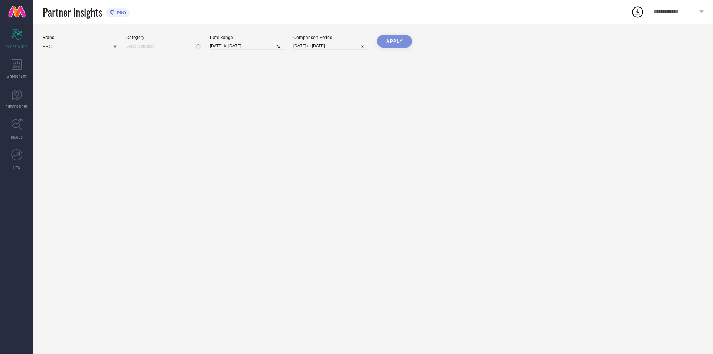
type input "All"
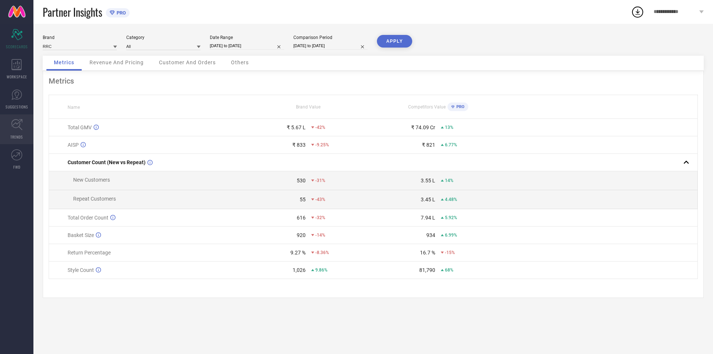
click at [17, 127] on icon at bounding box center [17, 125] width 12 height 12
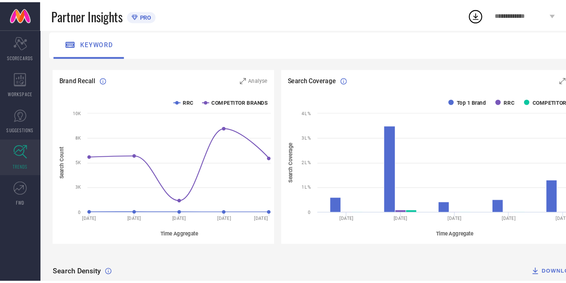
scroll to position [49, 0]
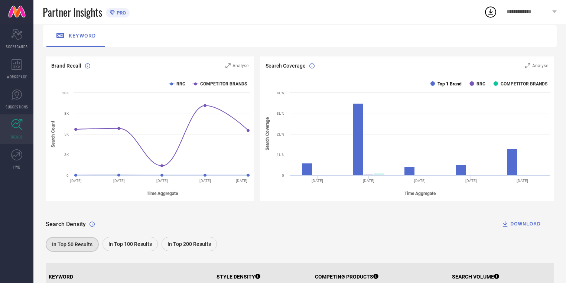
click at [433, 85] on rect at bounding box center [432, 83] width 4 height 4
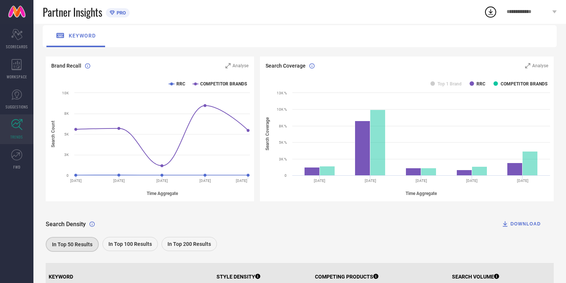
click at [475, 83] on rect at bounding box center [407, 138] width 294 height 126
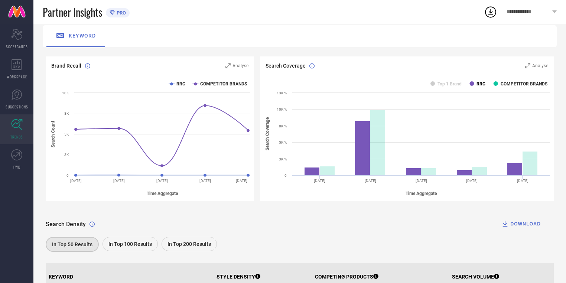
click at [472, 83] on rect at bounding box center [471, 83] width 4 height 4
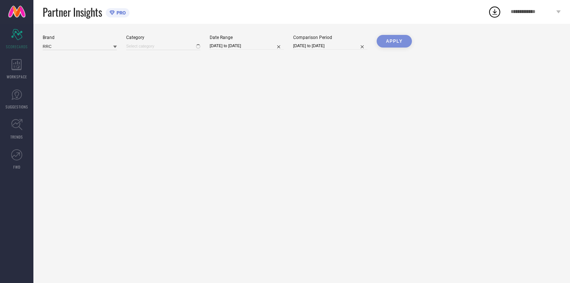
type input "All"
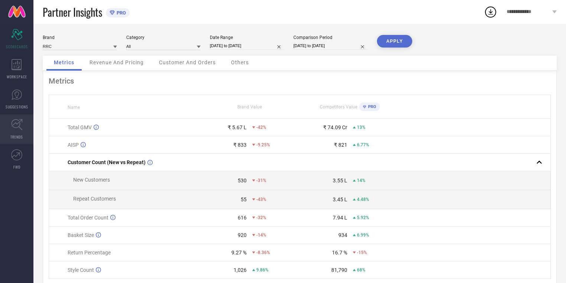
click at [22, 127] on icon at bounding box center [17, 125] width 12 height 12
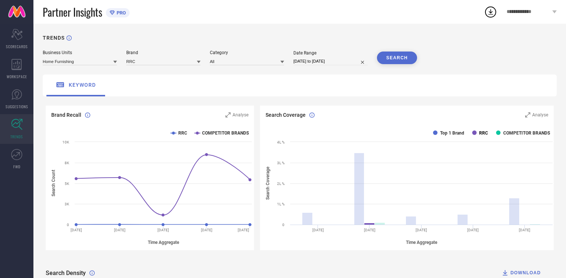
click at [481, 135] on text "RRC" at bounding box center [483, 133] width 9 height 5
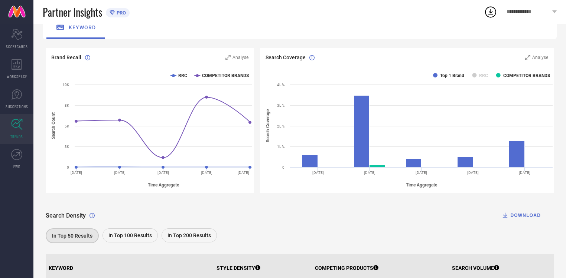
scroll to position [59, 0]
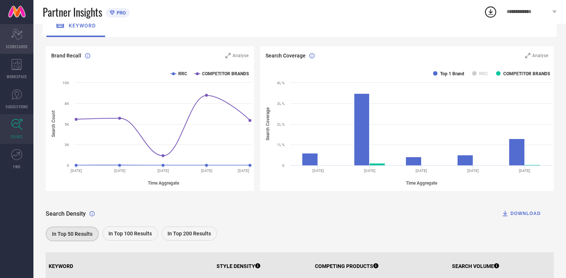
click at [22, 37] on div "Scorecard SCORECARDS" at bounding box center [16, 39] width 33 height 30
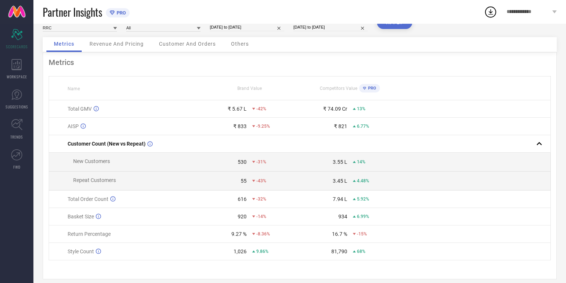
scroll to position [29, 0]
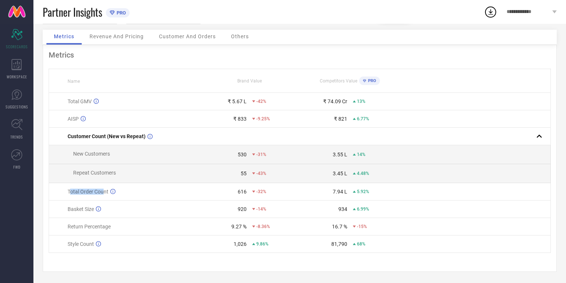
drag, startPoint x: 69, startPoint y: 196, endPoint x: 104, endPoint y: 196, distance: 34.9
click at [104, 196] on td "Total Order Count" at bounding box center [124, 191] width 150 height 17
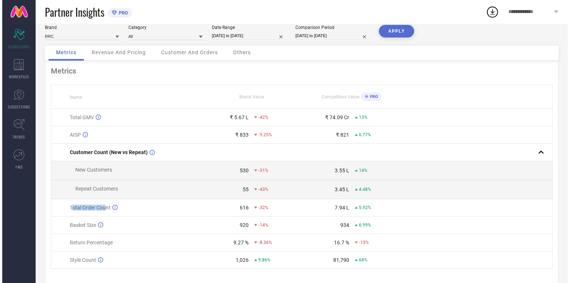
scroll to position [0, 0]
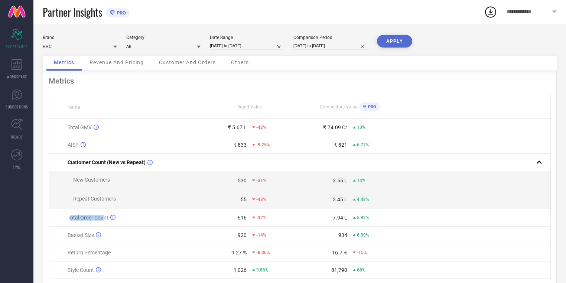
click at [226, 47] on input "[DATE] to [DATE]" at bounding box center [247, 46] width 74 height 8
select select "7"
select select "2025"
select select "8"
select select "2025"
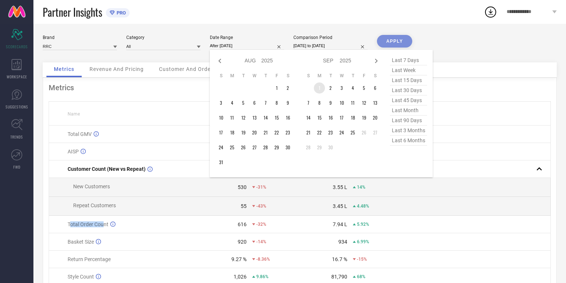
click at [317, 84] on td "1" at bounding box center [319, 87] width 11 height 11
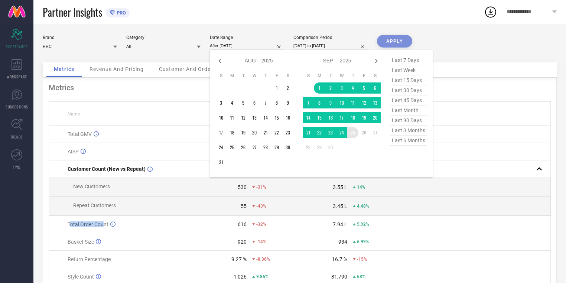
type input "[DATE] to [DATE]"
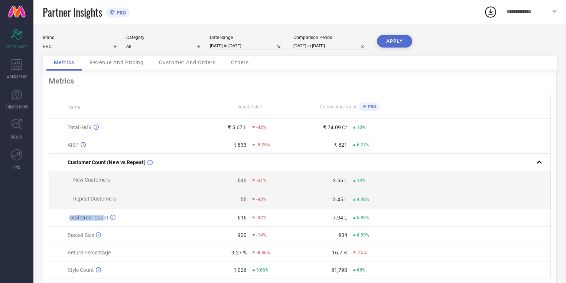
click at [250, 43] on input "[DATE] to [DATE]" at bounding box center [247, 46] width 74 height 8
select select "8"
select select "2025"
select select "9"
select select "2025"
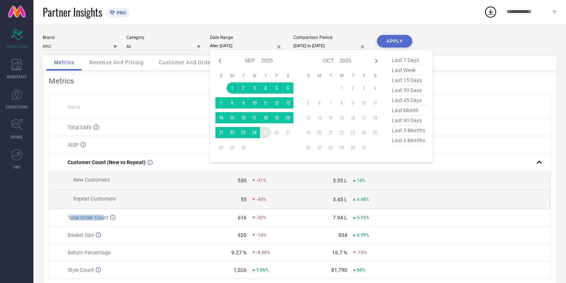
click at [264, 130] on td "25" at bounding box center [265, 132] width 11 height 11
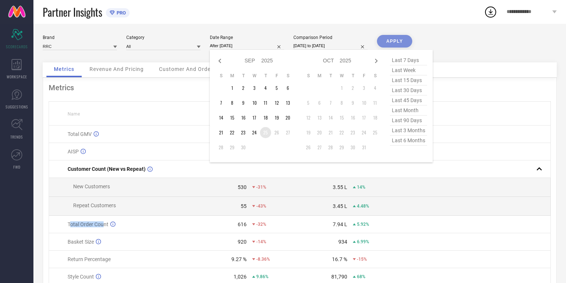
type input "[DATE] to [DATE]"
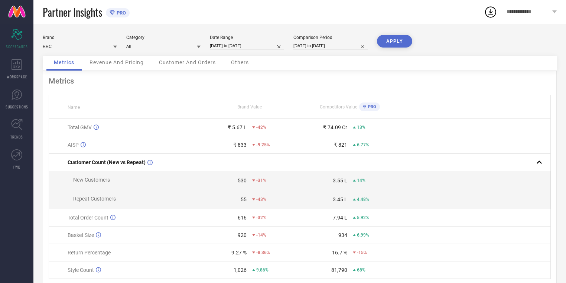
click at [376, 42] on div "Brand RRC Category All Date Range [DATE] to [DATE] Comparison Period [DATE] to …" at bounding box center [300, 45] width 514 height 21
click at [398, 42] on button "APPLY" at bounding box center [394, 41] width 35 height 13
